Goal: Task Accomplishment & Management: Use online tool/utility

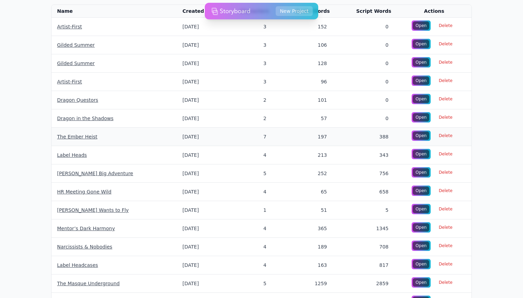
scroll to position [33, 0]
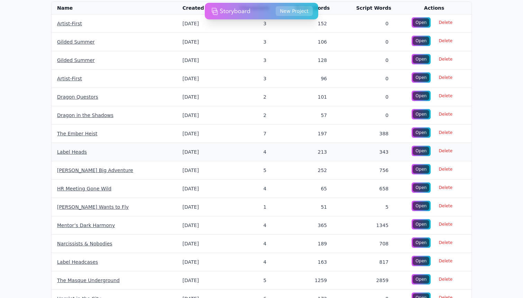
click at [68, 151] on link "Label Heads" at bounding box center [72, 152] width 30 height 6
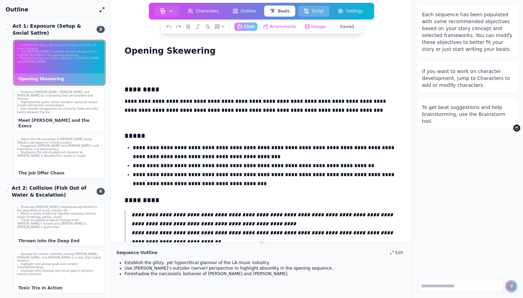
click at [320, 13] on button "Script" at bounding box center [313, 11] width 31 height 11
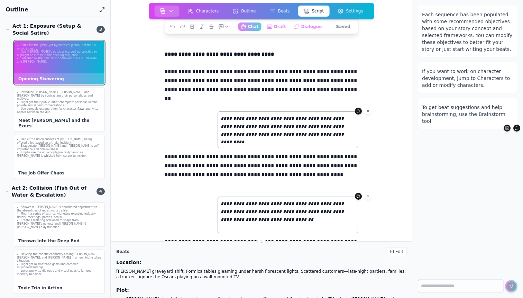
click at [164, 9] on img "button" at bounding box center [163, 11] width 6 height 6
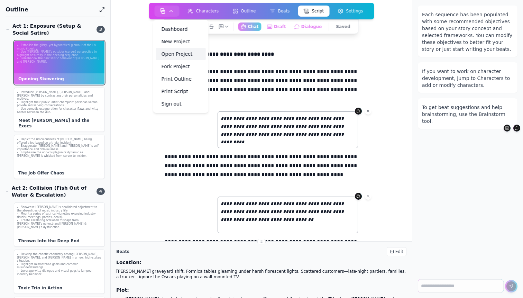
click at [178, 49] on link "Open Project" at bounding box center [181, 54] width 50 height 12
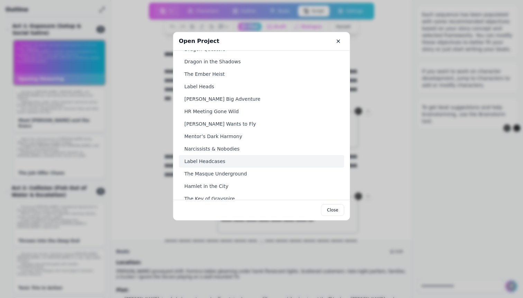
scroll to position [64, 0]
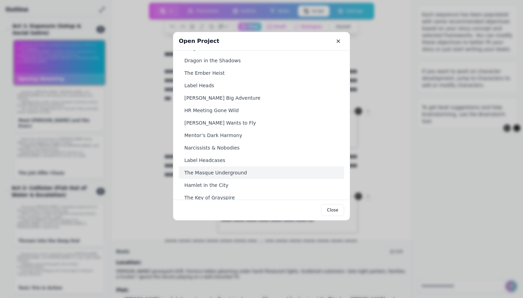
click at [256, 174] on link "The Masque Underground" at bounding box center [261, 172] width 165 height 12
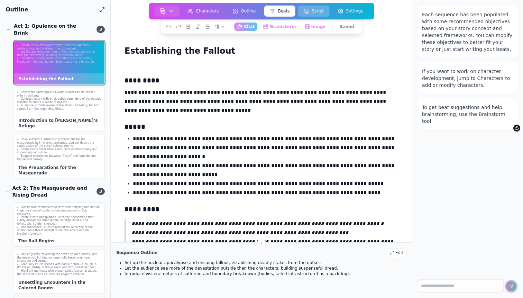
click at [317, 10] on button "Script" at bounding box center [313, 11] width 31 height 11
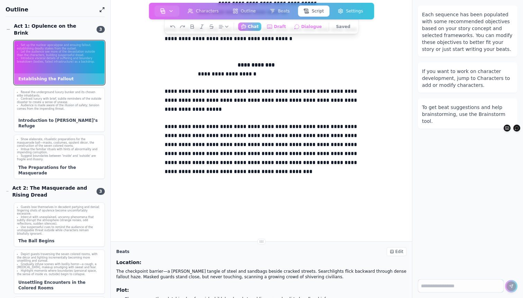
scroll to position [1399, 0]
click at [224, 146] on p "**********" at bounding box center [262, 158] width 194 height 72
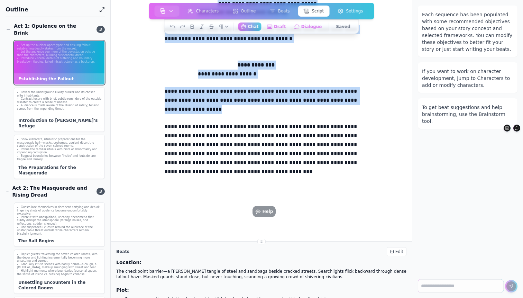
copy div "**********"
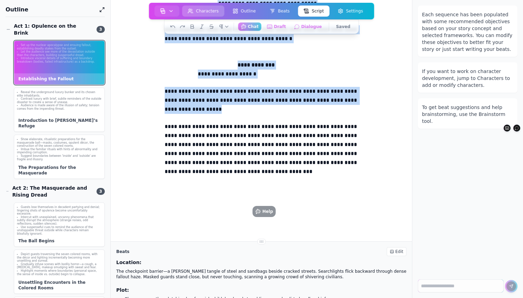
click at [203, 11] on button "Characters" at bounding box center [203, 11] width 42 height 11
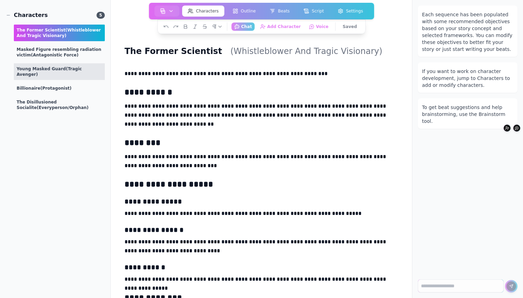
click at [69, 68] on span "(Tragic Avenger)" at bounding box center [49, 71] width 65 height 10
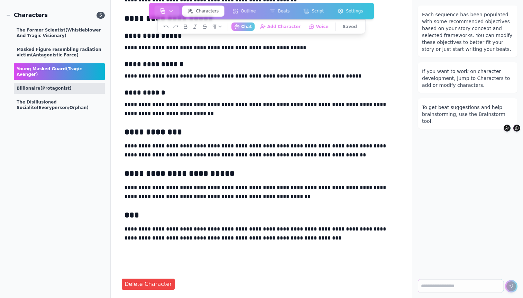
scroll to position [175, 0]
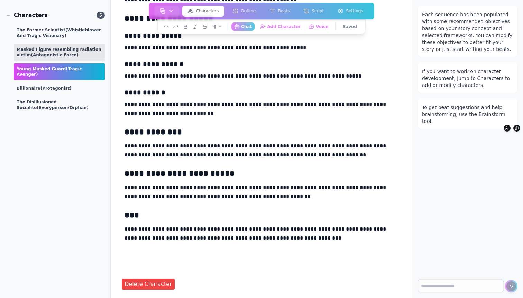
click at [69, 53] on span "(antagonistic force)" at bounding box center [55, 55] width 48 height 5
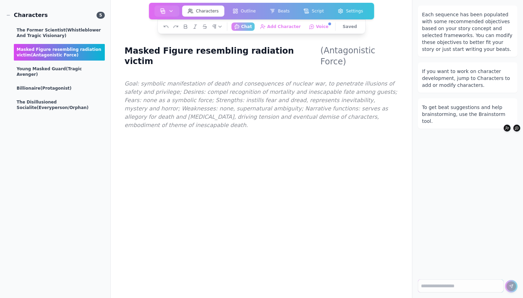
scroll to position [0, 0]
click at [68, 70] on span "(Tragic Avenger)" at bounding box center [49, 71] width 65 height 10
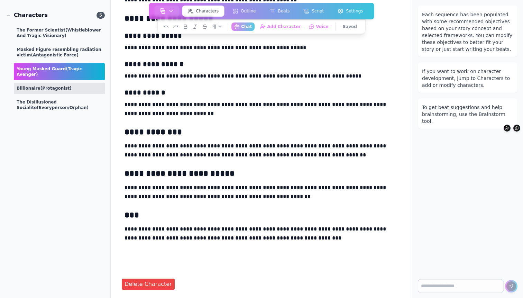
scroll to position [175, 0]
click at [42, 86] on span "(protagonist)" at bounding box center [55, 88] width 31 height 5
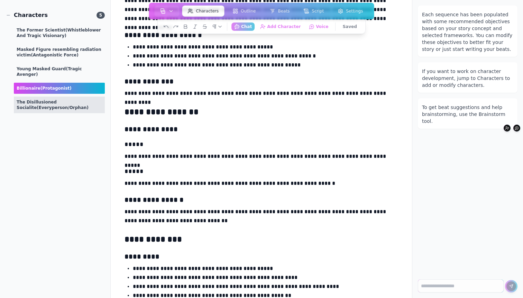
click at [42, 96] on div "The Disillusioned Socialite (Everyperson/Orphan)" at bounding box center [59, 104] width 91 height 17
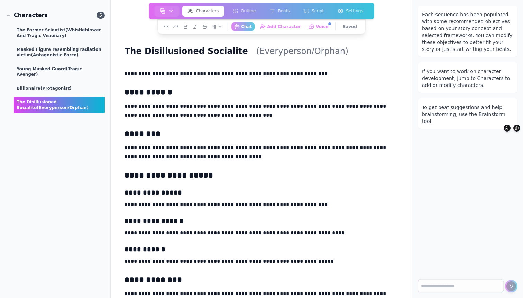
scroll to position [0, 0]
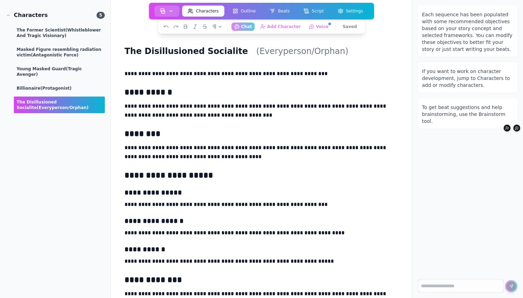
click at [160, 8] on button "button" at bounding box center [167, 11] width 25 height 11
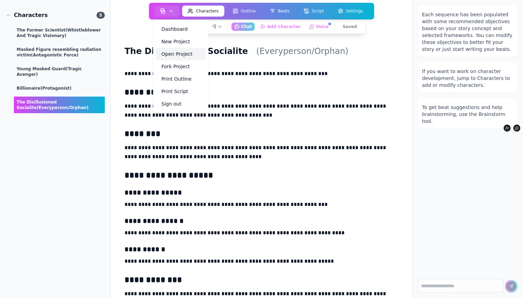
click at [177, 53] on link "Open Project" at bounding box center [181, 54] width 50 height 12
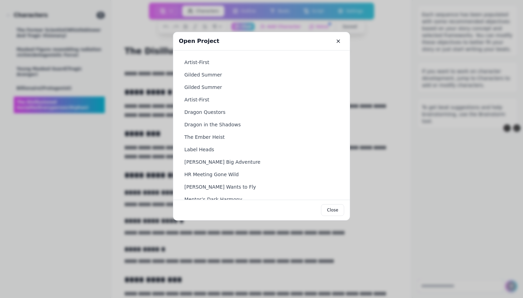
click at [226, 21] on div at bounding box center [261, 149] width 523 height 298
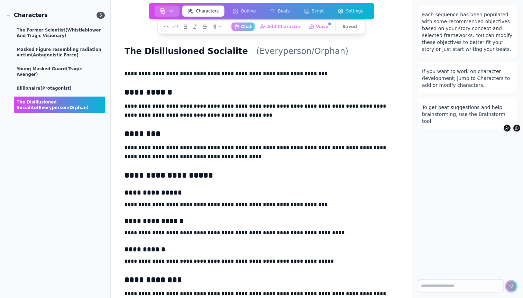
click at [165, 15] on button "button" at bounding box center [167, 11] width 25 height 11
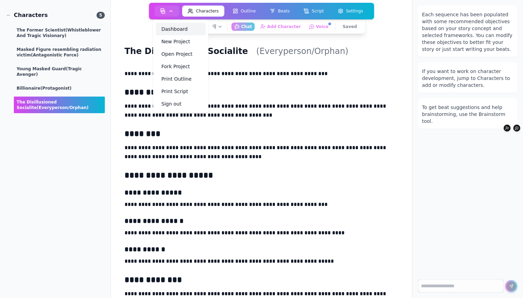
click at [169, 34] on link "Dashboard" at bounding box center [181, 29] width 50 height 12
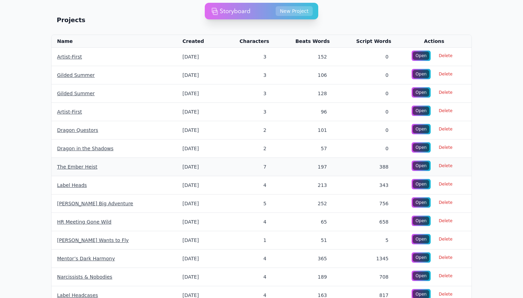
click at [78, 168] on link "The Ember Heist" at bounding box center [77, 167] width 40 height 6
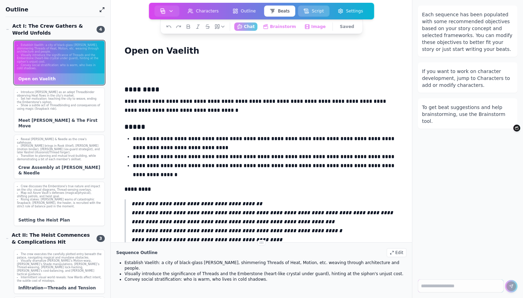
click at [318, 12] on button "Script" at bounding box center [313, 11] width 31 height 11
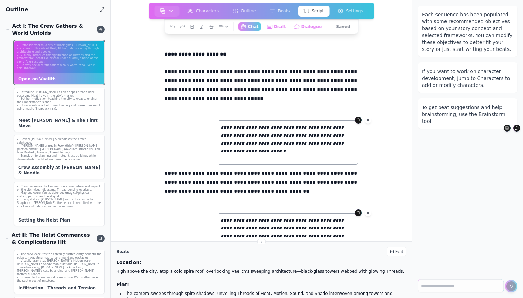
click at [187, 80] on p "**********" at bounding box center [262, 89] width 194 height 45
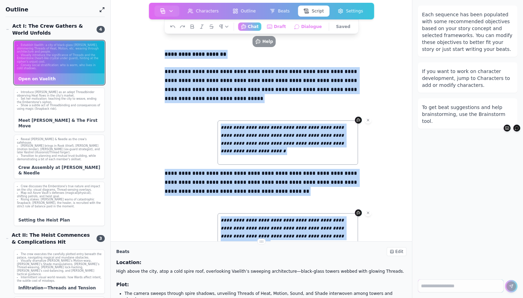
copy div "**********"
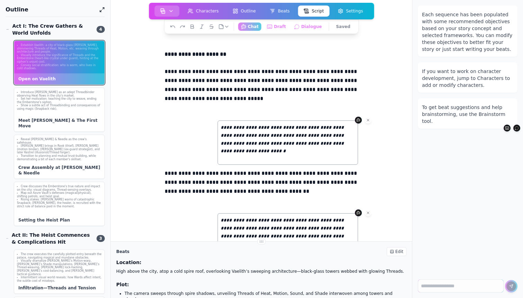
click at [162, 10] on img "button" at bounding box center [163, 11] width 6 height 6
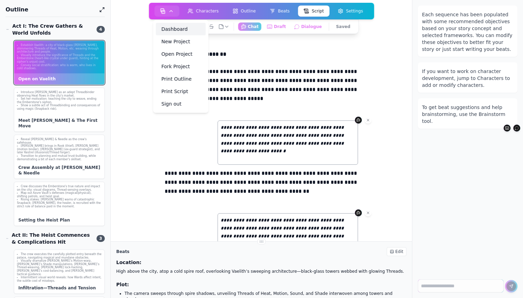
click at [169, 28] on link "Dashboard" at bounding box center [181, 29] width 50 height 12
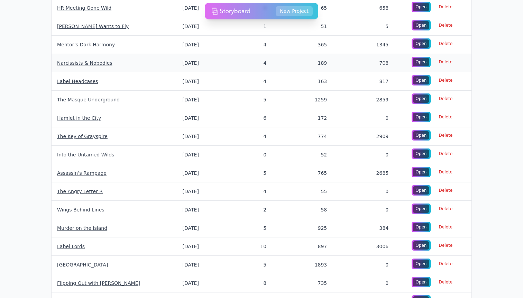
scroll to position [214, 0]
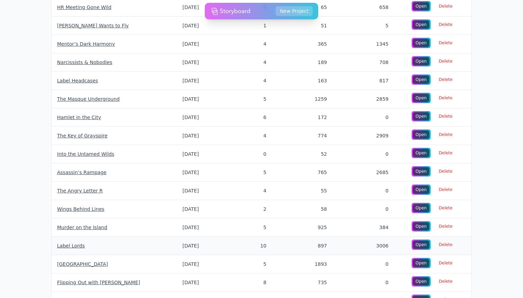
click at [68, 247] on link "Label Lords" at bounding box center [71, 246] width 28 height 6
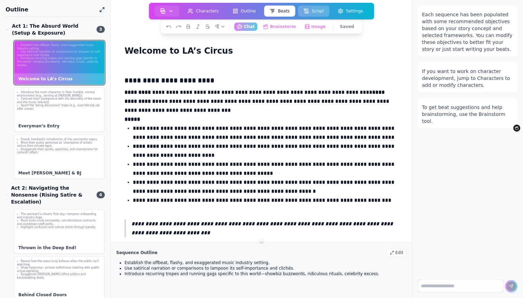
click at [314, 6] on button "Script" at bounding box center [313, 11] width 31 height 11
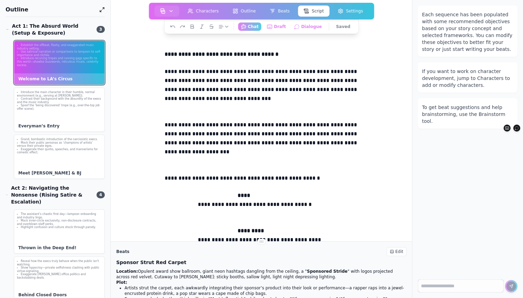
click at [259, 136] on p "**********" at bounding box center [262, 142] width 194 height 45
click at [52, 114] on div "Introduce the main character in their humble, normal environment (e.g., serving…" at bounding box center [59, 109] width 91 height 44
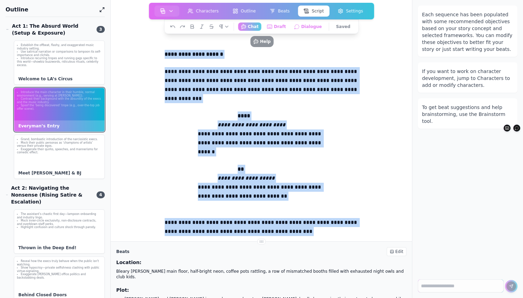
copy div "**********"
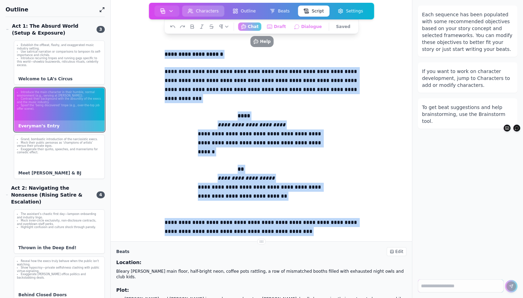
click at [217, 10] on button "Characters" at bounding box center [203, 11] width 42 height 11
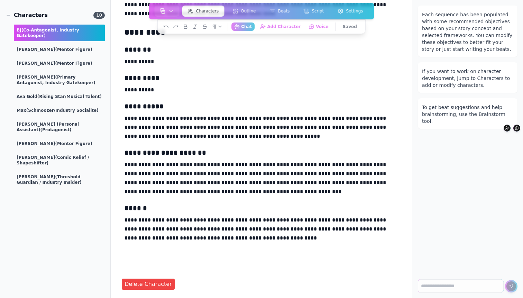
scroll to position [402, 0]
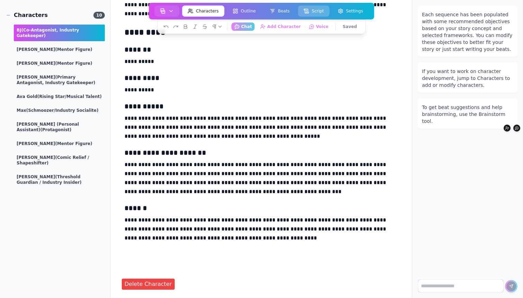
click at [311, 11] on button "Script" at bounding box center [313, 11] width 31 height 11
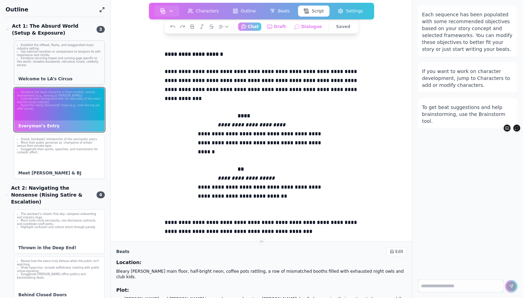
click at [42, 57] on li "Introduce recurring tropes and running gags specific to this world—showbiz buzz…" at bounding box center [59, 62] width 85 height 10
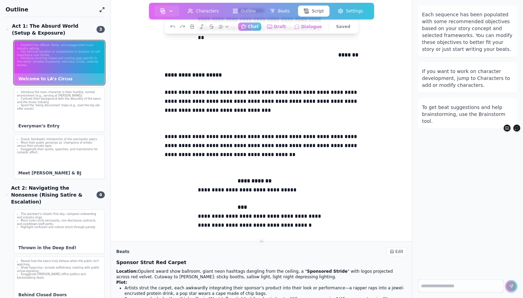
scroll to position [225, 0]
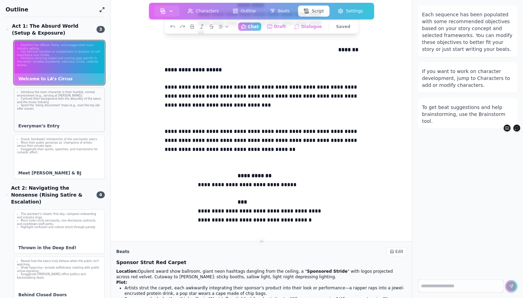
click at [59, 109] on li "Spoof the ‘being discovered’ trope (e.g., over-the-top job offer scene)." at bounding box center [59, 107] width 85 height 7
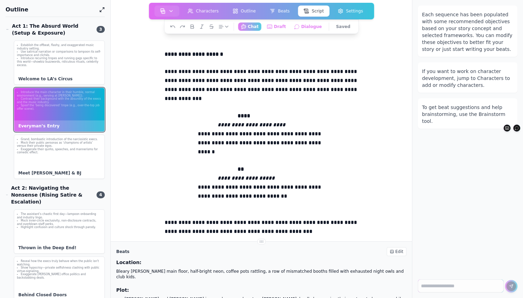
scroll to position [0, 0]
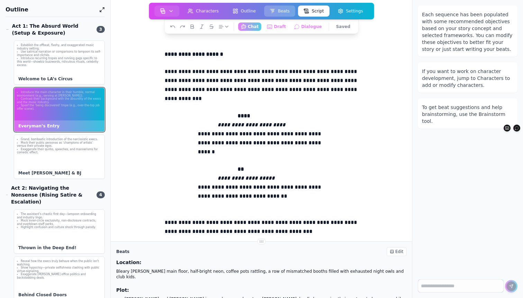
click at [285, 7] on button "Beats" at bounding box center [279, 11] width 31 height 11
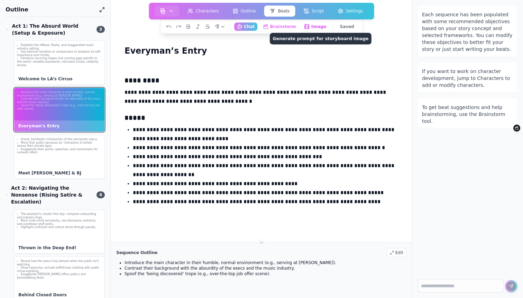
click at [318, 28] on button "Image Generate prompt for storyboard image" at bounding box center [315, 26] width 28 height 9
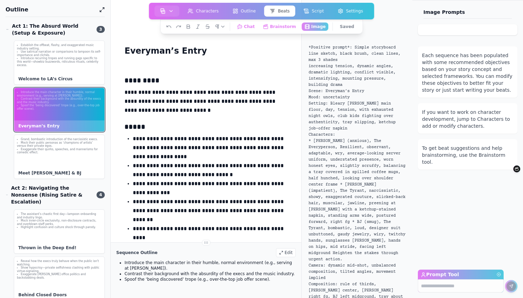
drag, startPoint x: 372, startPoint y: 281, endPoint x: 344, endPoint y: 161, distance: 123.9
click at [344, 161] on div "*Positive prompt*: Simple storyboard line sketch, black brush, clean lines, max…" at bounding box center [356, 163] width 111 height 270
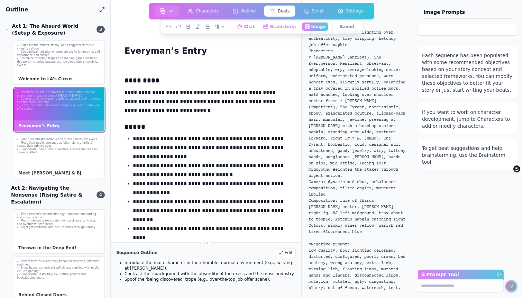
click at [347, 208] on code "*Positive prompt*: Simple storyboard line sketch, black brush, clean lines, max…" at bounding box center [356, 126] width 97 height 328
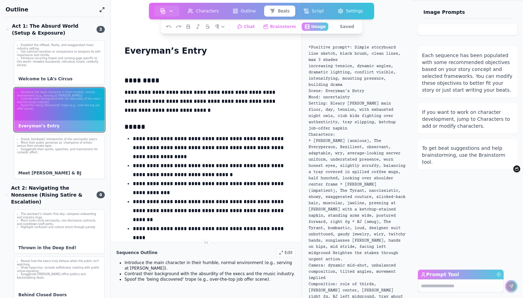
drag, startPoint x: 381, startPoint y: 226, endPoint x: 356, endPoint y: 47, distance: 181.1
click at [356, 47] on div "*Positive prompt*: Simple storyboard line sketch, black brush, clean lines, max…" at bounding box center [356, 163] width 111 height 270
copy code "Loremi dolorsitam cons adipis, elits doeiu, tempo incid, utl 2 etdolo magnaaliq…"
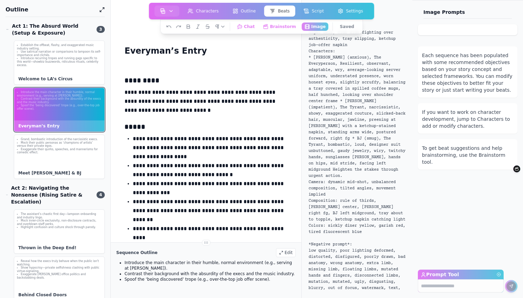
scroll to position [90, 0]
click at [269, 214] on p "**********" at bounding box center [210, 210] width 155 height 27
click at [178, 147] on p "**********" at bounding box center [210, 147] width 155 height 27
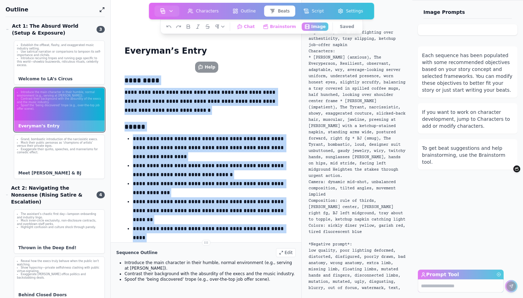
copy div "**********"
